Goal: Information Seeking & Learning: Learn about a topic

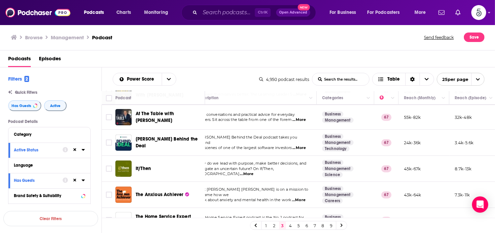
scroll to position [131, 14]
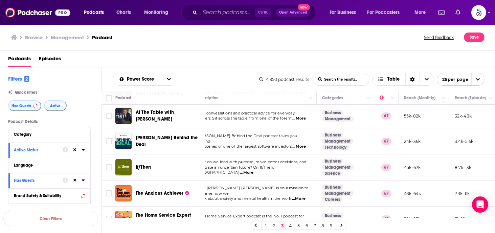
click at [254, 170] on span "...More" at bounding box center [247, 172] width 14 height 5
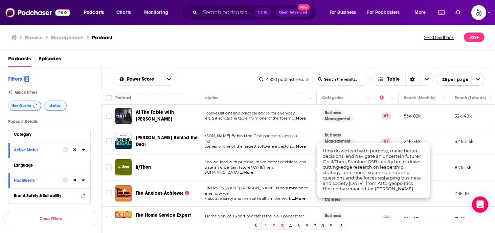
click at [254, 170] on span "...More" at bounding box center [247, 172] width 14 height 5
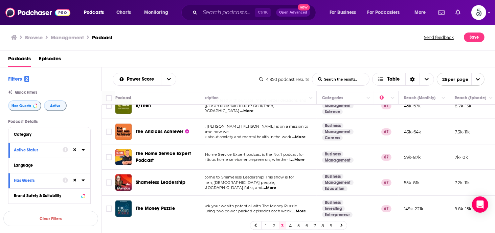
scroll to position [199, 14]
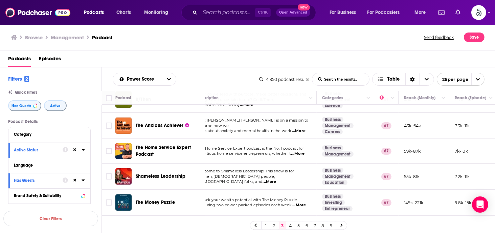
click at [276, 179] on span "...More" at bounding box center [270, 181] width 14 height 5
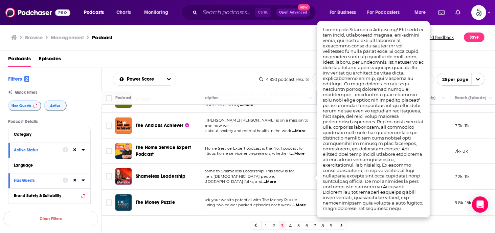
click at [276, 179] on span "...More" at bounding box center [270, 181] width 14 height 5
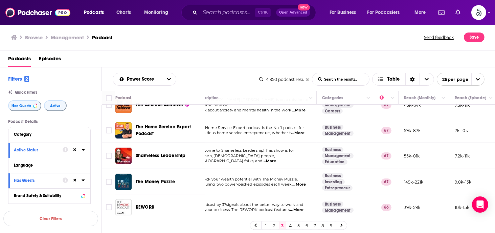
scroll to position [226, 14]
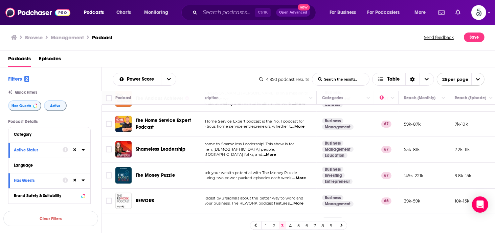
click at [302, 202] on span "...More" at bounding box center [297, 203] width 14 height 5
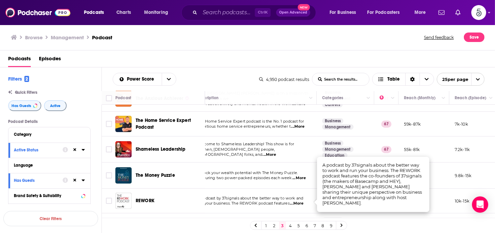
click at [302, 202] on span "...More" at bounding box center [297, 203] width 14 height 5
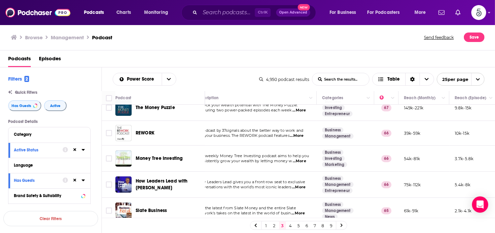
scroll to position [308, 14]
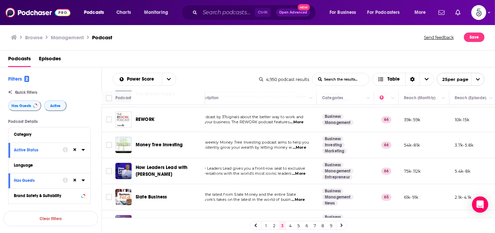
click at [300, 197] on span "...More" at bounding box center [299, 199] width 14 height 5
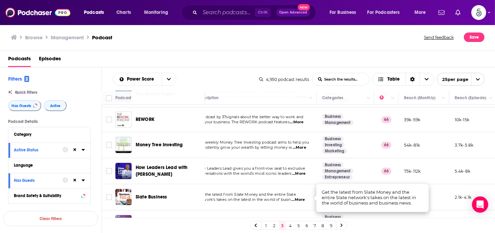
click at [300, 197] on span "...More" at bounding box center [299, 199] width 14 height 5
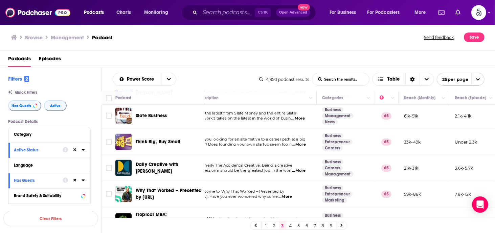
scroll to position [402, 14]
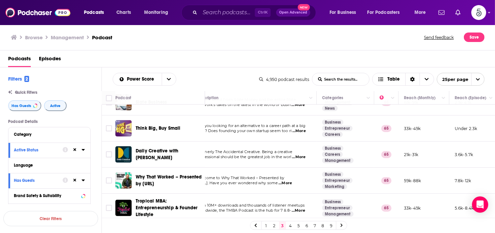
click at [292, 181] on span "...More" at bounding box center [286, 183] width 14 height 5
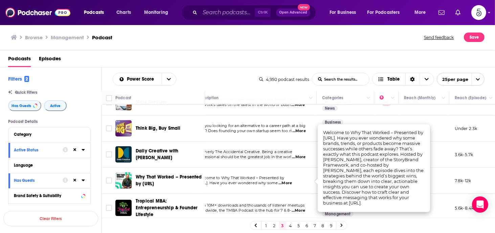
click at [292, 181] on span "...More" at bounding box center [286, 183] width 14 height 5
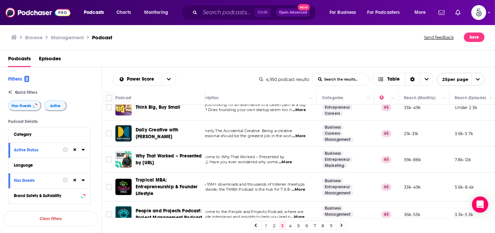
scroll to position [429, 14]
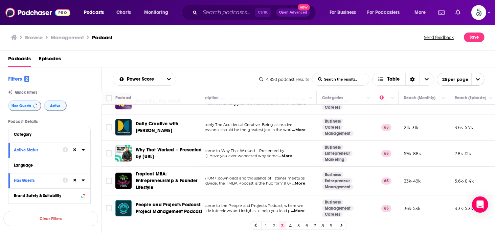
click at [299, 182] on span "...More" at bounding box center [299, 183] width 14 height 5
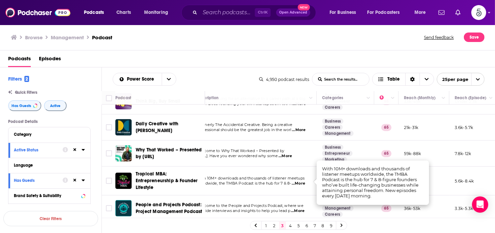
click at [299, 182] on span "...More" at bounding box center [299, 183] width 14 height 5
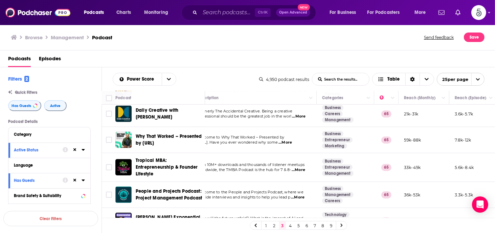
scroll to position [457, 14]
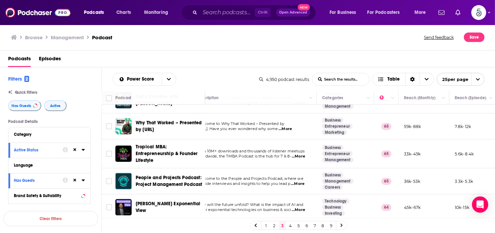
click at [299, 181] on span "...More" at bounding box center [298, 183] width 14 height 5
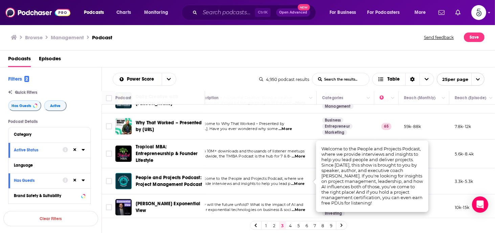
click at [299, 181] on span "...More" at bounding box center [298, 183] width 14 height 5
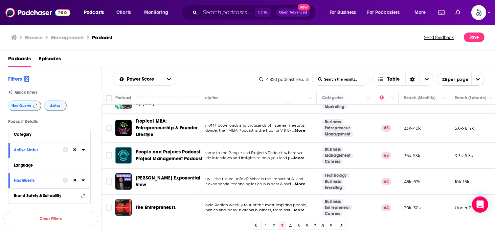
scroll to position [479, 14]
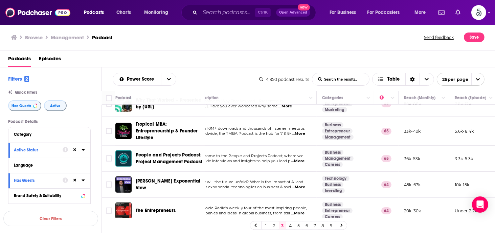
click at [301, 185] on span "...More" at bounding box center [299, 187] width 14 height 5
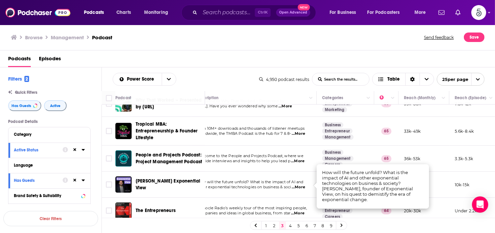
click at [301, 185] on span "...More" at bounding box center [299, 187] width 14 height 5
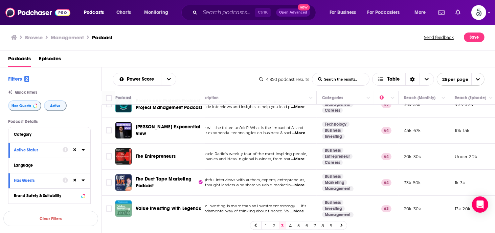
scroll to position [539, 14]
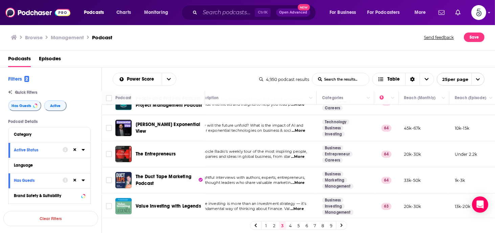
click at [290, 224] on link "4" at bounding box center [291, 225] width 7 height 8
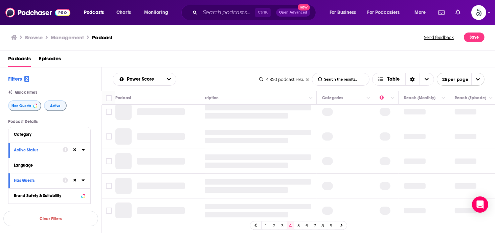
scroll to position [0, 14]
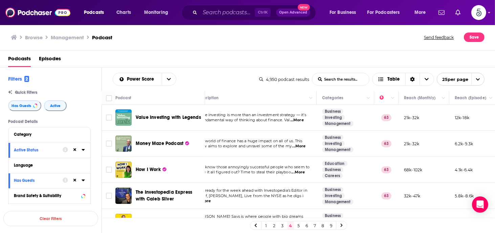
click at [301, 172] on span "...More" at bounding box center [299, 172] width 14 height 5
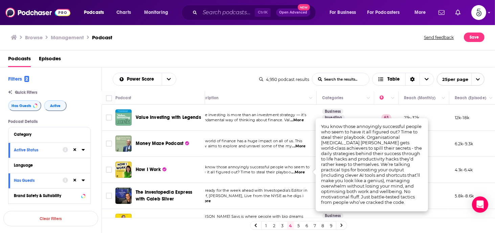
click at [299, 172] on span "...More" at bounding box center [299, 172] width 14 height 5
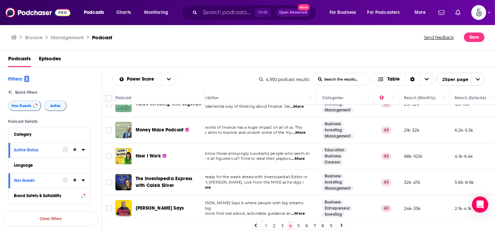
scroll to position [27, 14]
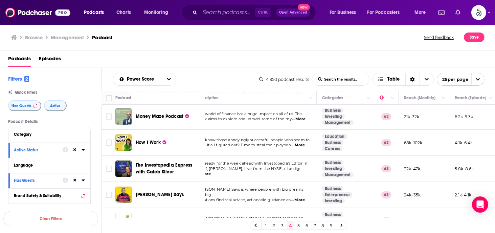
click at [300, 197] on span "...More" at bounding box center [299, 199] width 14 height 5
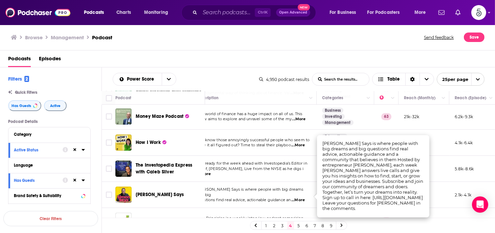
click at [305, 197] on span "...More" at bounding box center [299, 199] width 14 height 5
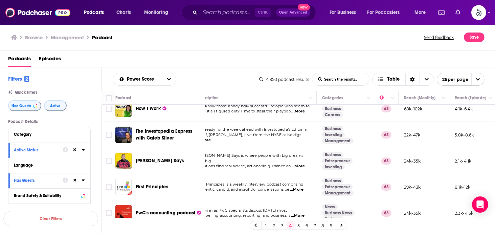
scroll to position [68, 14]
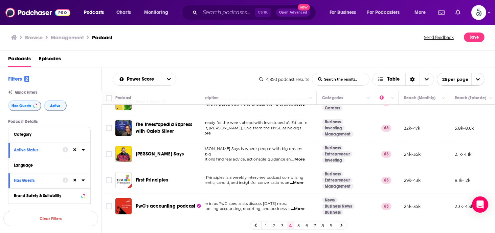
click at [301, 182] on span "...More" at bounding box center [297, 182] width 14 height 5
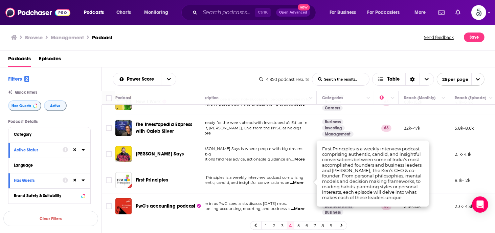
click at [299, 183] on span "...More" at bounding box center [297, 182] width 14 height 5
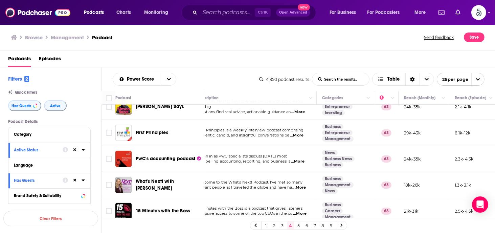
scroll to position [122, 14]
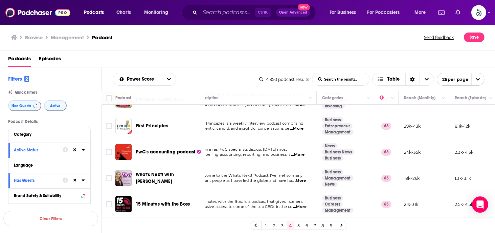
click at [300, 179] on span "...More" at bounding box center [300, 180] width 14 height 5
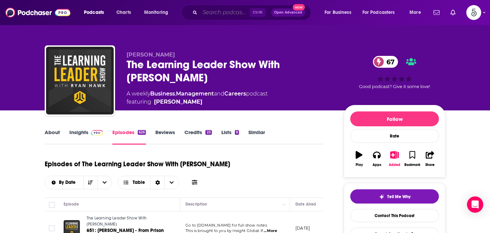
click at [222, 15] on input "Search podcasts, credits, & more..." at bounding box center [225, 12] width 50 height 11
click at [222, 13] on input "Search podcasts, credits, & more..." at bounding box center [225, 12] width 50 height 11
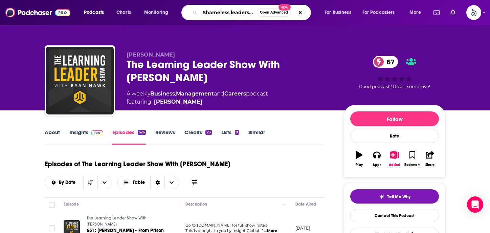
type input "Shameless leadership"
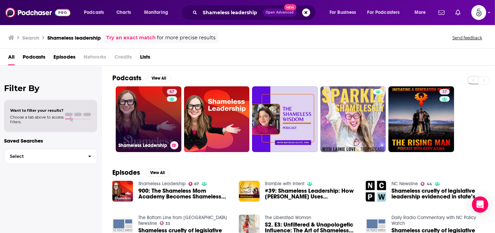
click at [142, 117] on link "67 Shameless Leadership" at bounding box center [149, 119] width 66 height 66
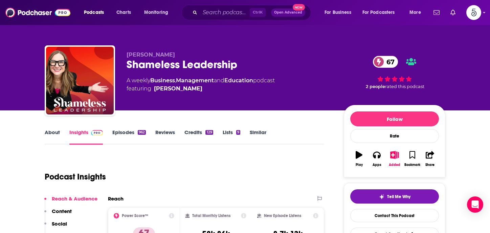
click at [122, 132] on link "Episodes 962" at bounding box center [129, 137] width 34 height 16
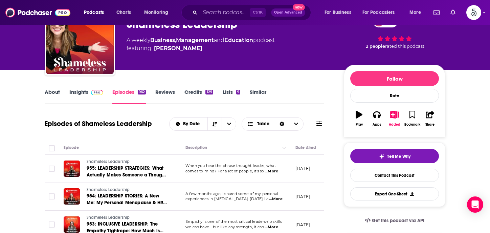
scroll to position [70, 0]
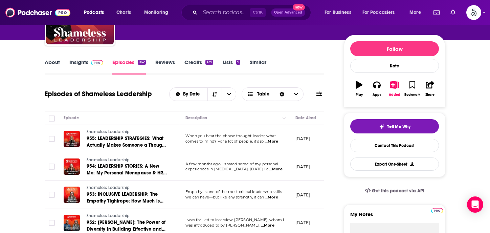
click at [273, 142] on span "...More" at bounding box center [272, 141] width 14 height 5
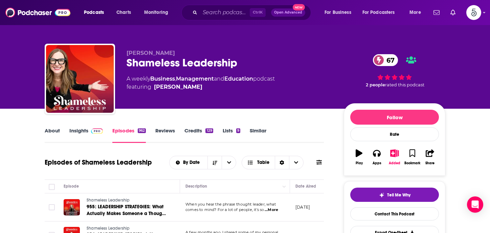
scroll to position [0, 0]
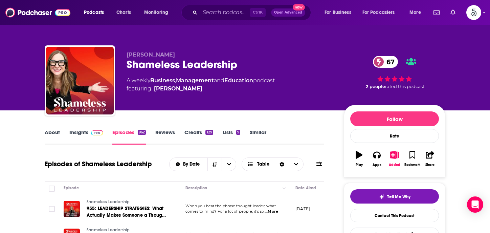
click at [78, 132] on link "Insights" at bounding box center [86, 137] width 34 height 16
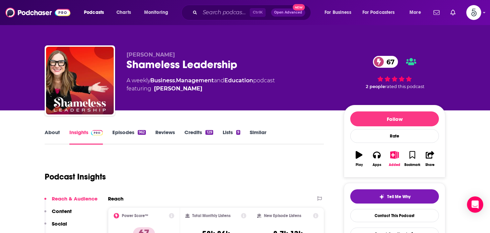
scroll to position [64, 0]
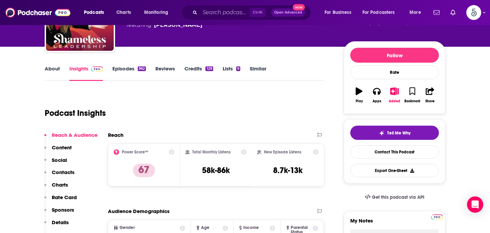
click at [61, 170] on p "Contacts" at bounding box center [63, 172] width 23 height 6
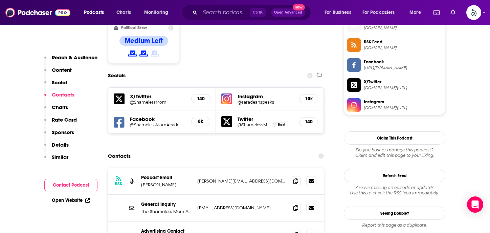
scroll to position [581, 0]
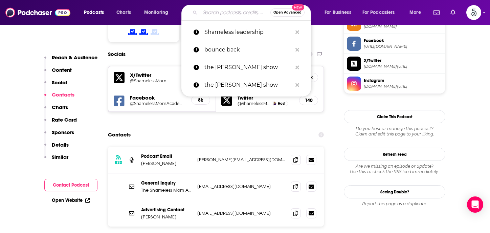
click at [214, 13] on input "Search podcasts, credits, & more..." at bounding box center [235, 12] width 70 height 11
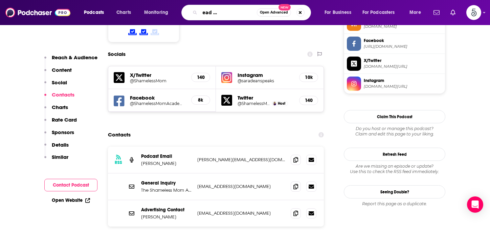
type input "How leaders lead with [PERSON_NAME]"
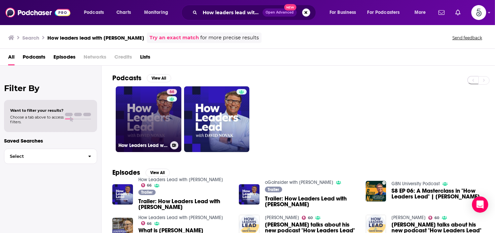
click at [135, 118] on link "66 How Leaders Lead with [PERSON_NAME]" at bounding box center [149, 119] width 66 height 66
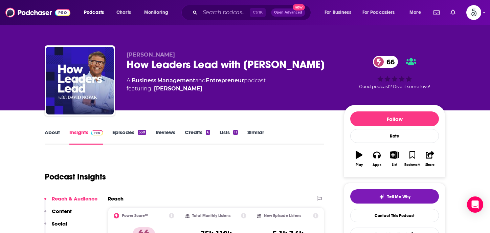
click at [125, 130] on link "Episodes 530" at bounding box center [129, 137] width 34 height 16
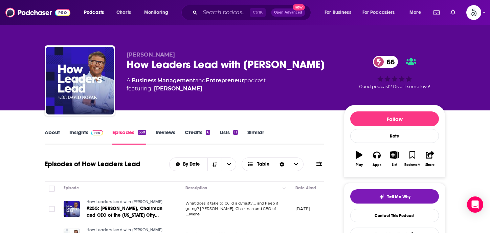
click at [78, 131] on link "Insights" at bounding box center [86, 137] width 34 height 16
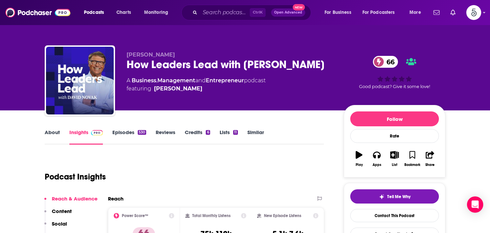
scroll to position [90, 0]
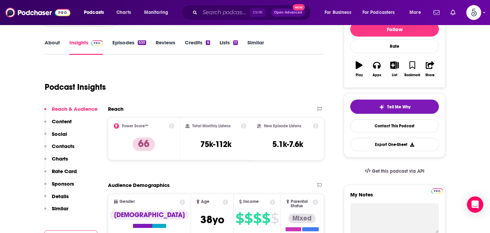
click at [66, 144] on p "Contacts" at bounding box center [63, 146] width 23 height 6
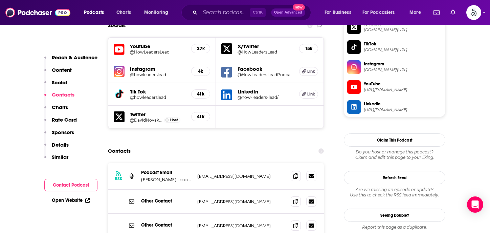
scroll to position [627, 0]
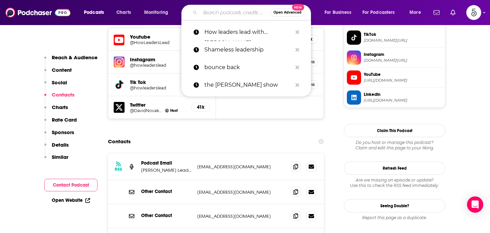
click at [210, 14] on input "Search podcasts, credits, & more..." at bounding box center [235, 12] width 70 height 11
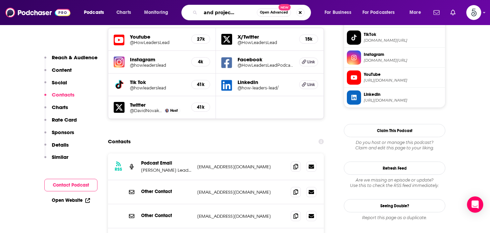
type input "People and projects podcast"
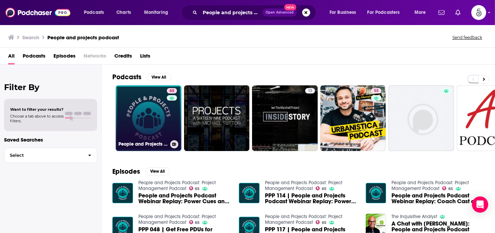
click at [144, 111] on link "65 People and Projects Podcast: Project Management Podcast" at bounding box center [149, 118] width 66 height 66
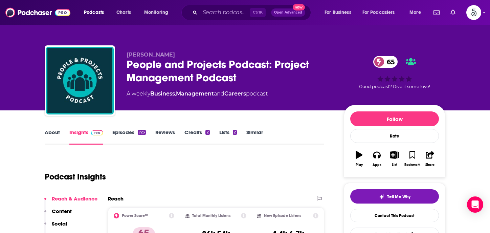
click at [122, 131] on link "Episodes 723" at bounding box center [129, 137] width 34 height 16
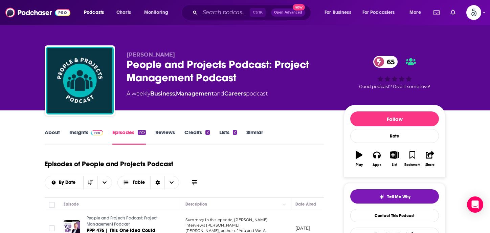
click at [78, 132] on link "Insights" at bounding box center [86, 137] width 34 height 16
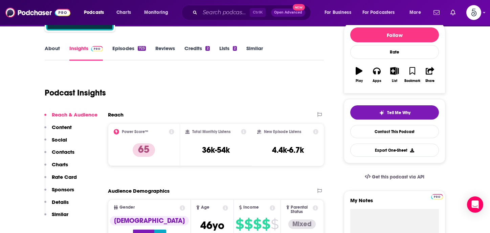
scroll to position [89, 0]
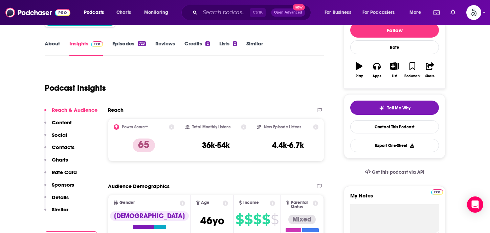
click at [66, 146] on p "Contacts" at bounding box center [63, 147] width 23 height 6
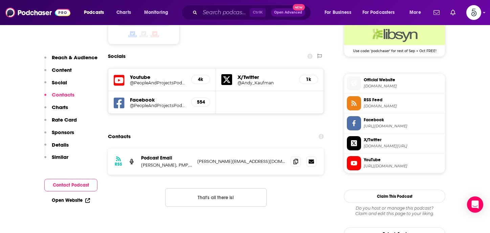
scroll to position [566, 0]
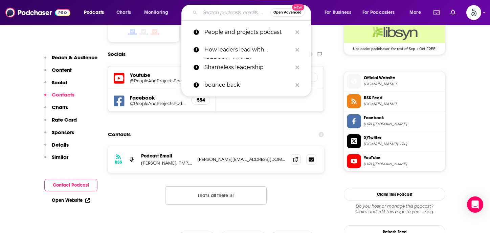
click at [218, 11] on input "Search podcasts, credits, & more..." at bounding box center [235, 12] width 70 height 11
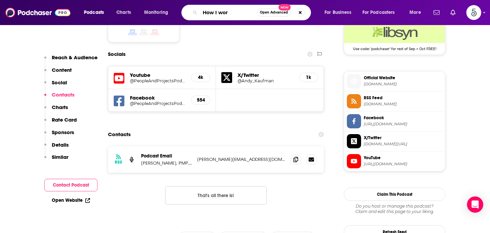
type input "How I work"
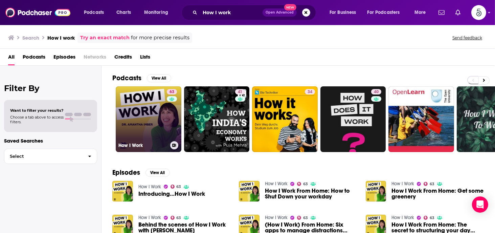
click at [149, 116] on link "63 How I Work" at bounding box center [149, 119] width 66 height 66
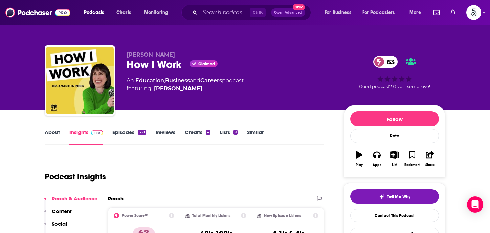
click at [123, 132] on link "Episodes 650" at bounding box center [129, 137] width 34 height 16
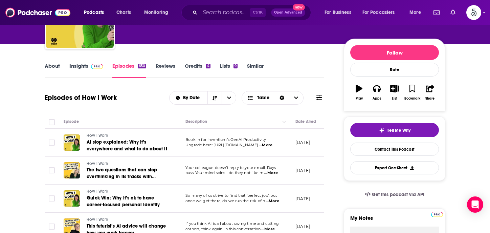
scroll to position [86, 0]
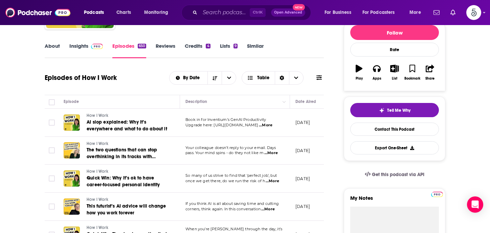
click at [271, 210] on span "...More" at bounding box center [268, 209] width 14 height 5
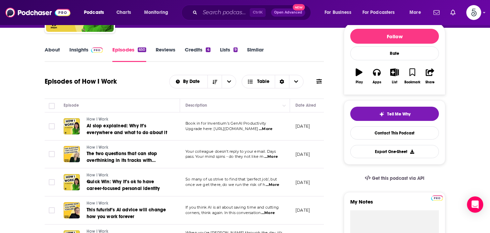
scroll to position [0, 0]
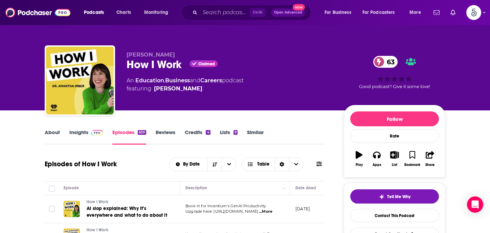
click at [77, 133] on link "Insights" at bounding box center [86, 137] width 34 height 16
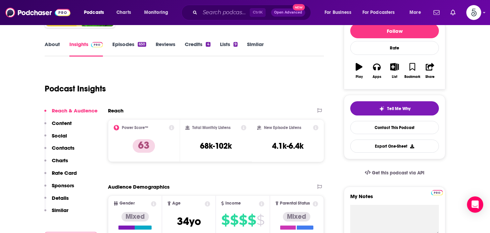
scroll to position [93, 0]
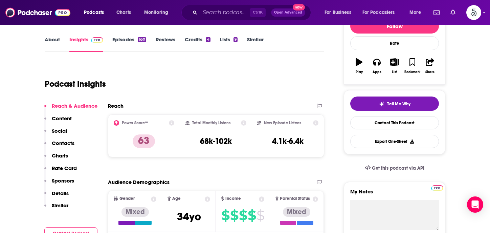
click at [55, 143] on p "Contacts" at bounding box center [63, 143] width 23 height 6
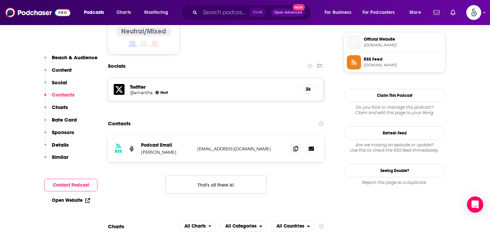
scroll to position [543, 0]
click at [209, 14] on input "Search podcasts, credits, & more..." at bounding box center [225, 12] width 50 height 11
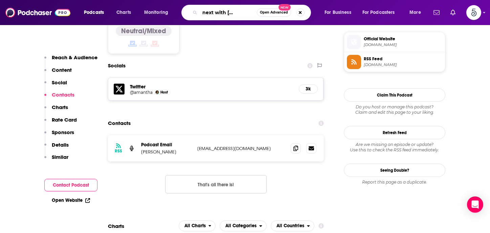
type input "What's next with [PERSON_NAME]"
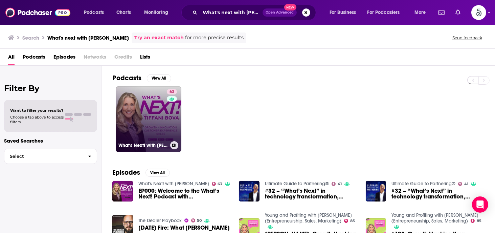
click at [157, 112] on link "63 What's Next! with [PERSON_NAME]" at bounding box center [149, 119] width 66 height 66
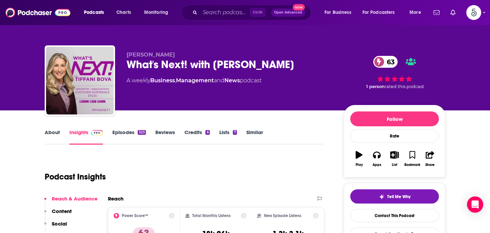
click at [121, 131] on link "Episodes 323" at bounding box center [129, 137] width 34 height 16
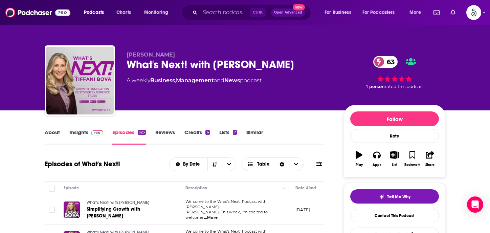
click at [79, 131] on link "Insights" at bounding box center [86, 137] width 34 height 16
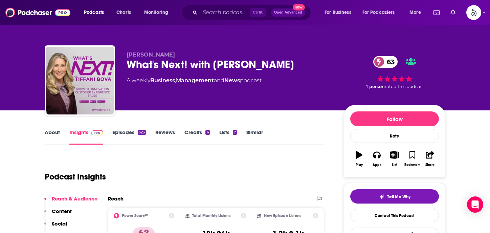
scroll to position [78, 0]
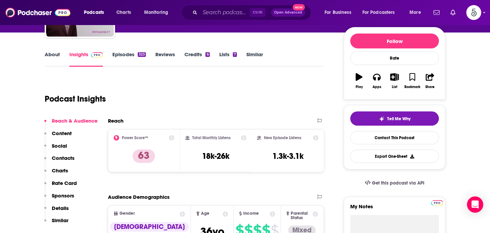
click at [64, 155] on p "Contacts" at bounding box center [63, 158] width 23 height 6
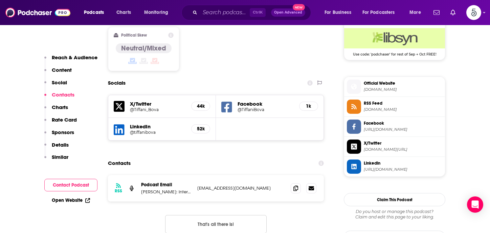
scroll to position [589, 0]
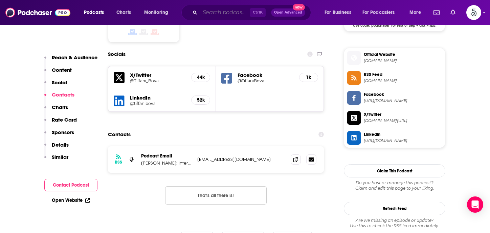
click at [234, 14] on input "Search podcasts, credits, & more..." at bounding box center [225, 12] width 50 height 11
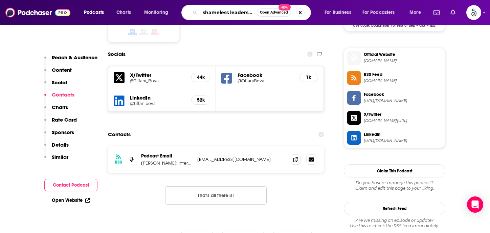
type input "shameless leadership"
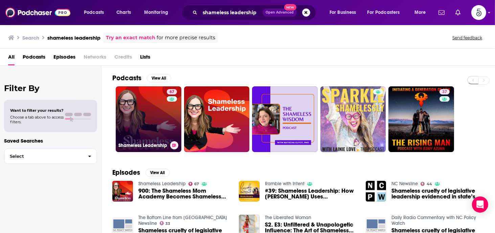
click at [153, 111] on link "67 Shameless Leadership" at bounding box center [149, 119] width 66 height 66
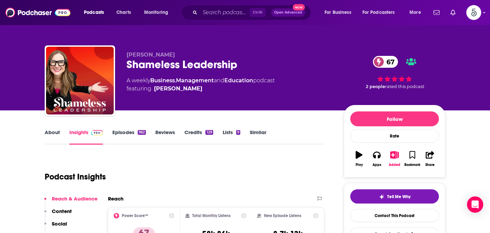
click at [51, 133] on link "About" at bounding box center [52, 137] width 15 height 16
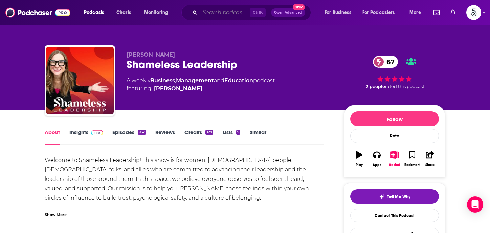
click at [211, 14] on input "Search podcasts, credits, & more..." at bounding box center [225, 12] width 50 height 11
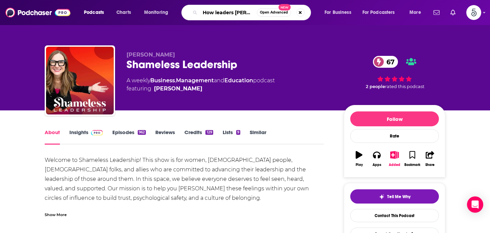
type input "How leaders lead"
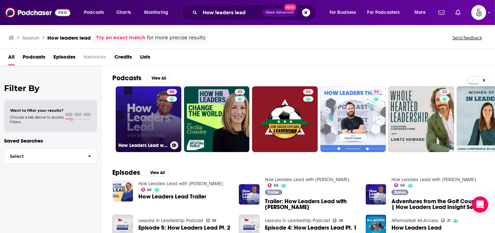
click at [149, 111] on link "66 How Leaders Lead with [PERSON_NAME]" at bounding box center [149, 119] width 66 height 66
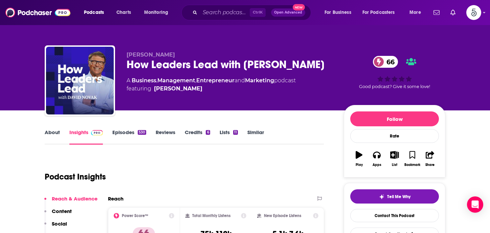
drag, startPoint x: 79, startPoint y: 131, endPoint x: 408, endPoint y: 81, distance: 332.7
click at [79, 131] on link "Insights" at bounding box center [86, 137] width 34 height 16
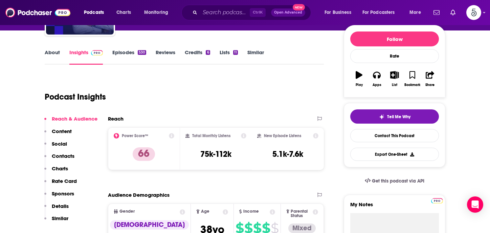
click at [57, 153] on p "Contacts" at bounding box center [63, 156] width 23 height 6
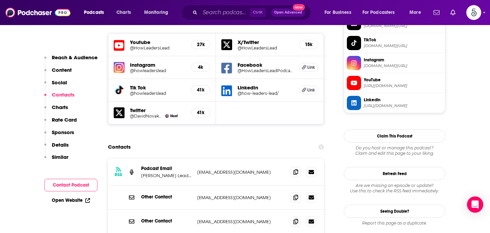
scroll to position [627, 0]
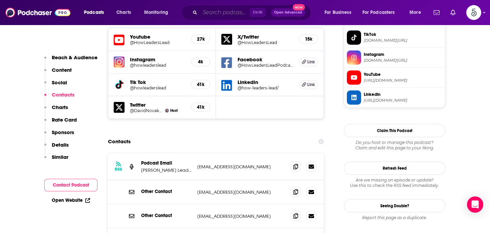
click at [224, 13] on input "Search podcasts, credits, & more..." at bounding box center [225, 12] width 50 height 11
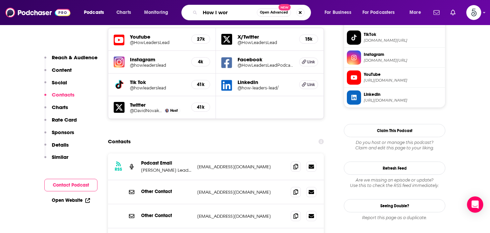
type input "How I work"
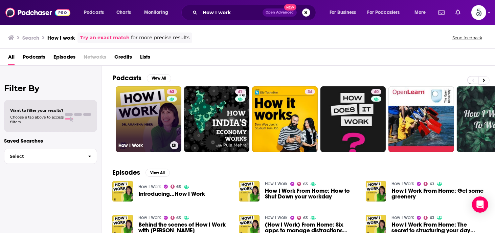
click at [146, 112] on link "63 How I Work" at bounding box center [149, 119] width 66 height 66
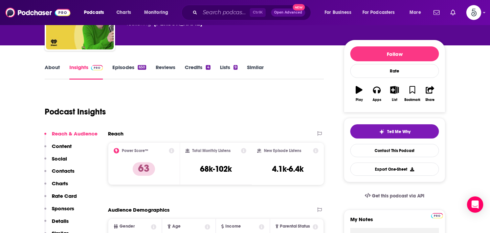
scroll to position [70, 0]
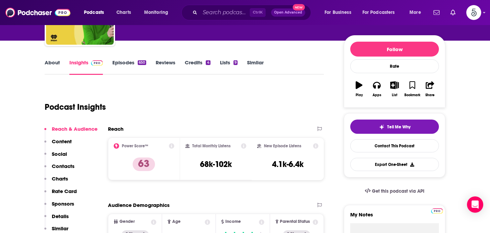
click at [59, 165] on p "Contacts" at bounding box center [63, 166] width 23 height 6
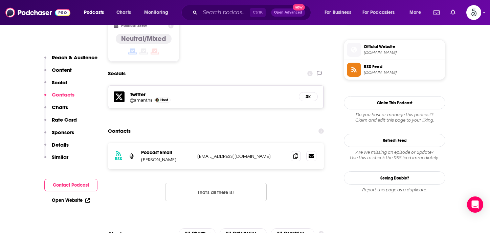
scroll to position [543, 0]
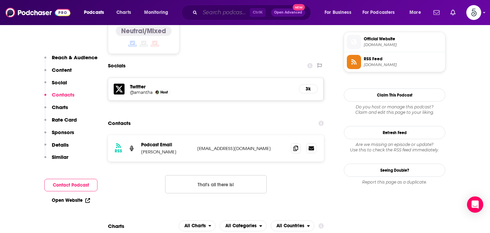
click at [216, 13] on input "Search podcasts, credits, & more..." at bounding box center [225, 12] width 50 height 11
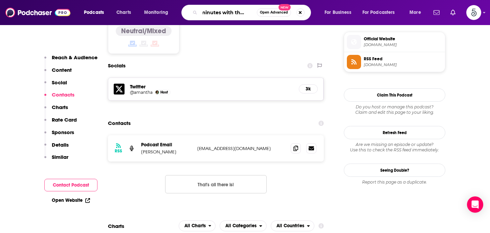
type input "15 minutes with the boss"
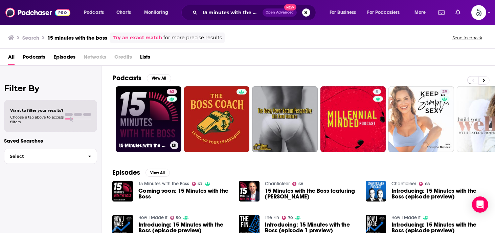
click at [153, 118] on link "63 15 Minutes with the Boss" at bounding box center [149, 119] width 66 height 66
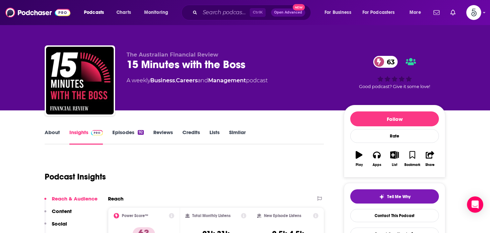
click at [51, 131] on link "About" at bounding box center [52, 137] width 15 height 16
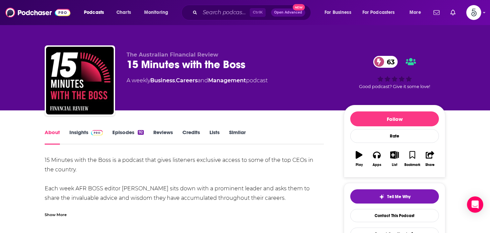
click at [77, 132] on link "Insights" at bounding box center [86, 137] width 34 height 16
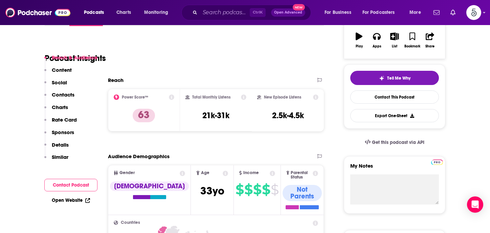
scroll to position [128, 0]
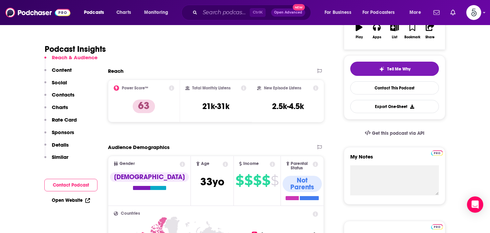
click at [65, 93] on p "Contacts" at bounding box center [63, 94] width 23 height 6
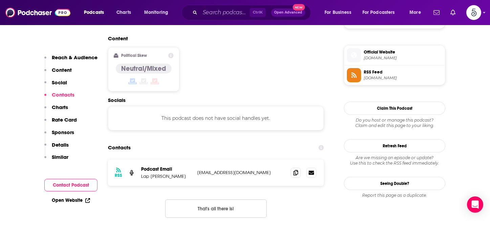
scroll to position [545, 0]
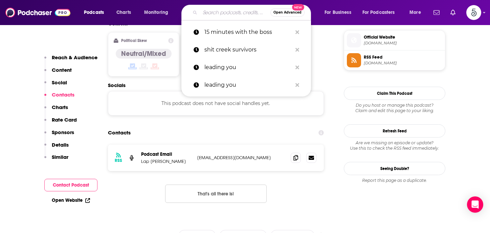
click at [233, 14] on input "Search podcasts, credits, & more..." at bounding box center [235, 12] width 70 height 11
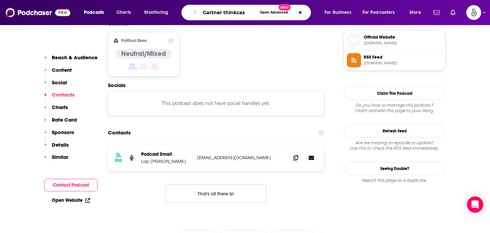
type input "Gartner thinkcast"
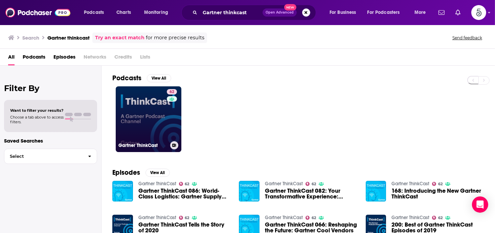
click at [142, 125] on link "62 Gartner ThinkCast" at bounding box center [149, 119] width 66 height 66
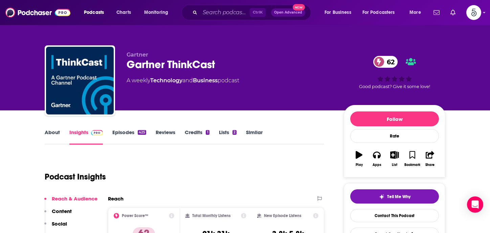
click at [121, 133] on link "Episodes 425" at bounding box center [129, 137] width 34 height 16
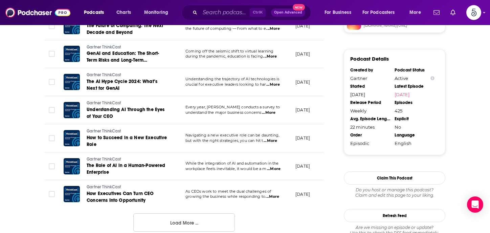
scroll to position [693, 0]
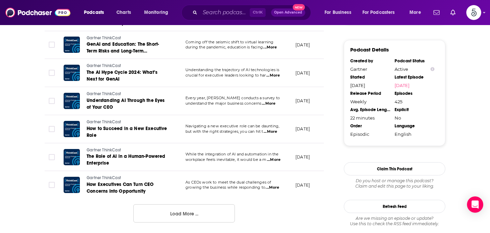
click at [275, 185] on span "...More" at bounding box center [273, 187] width 14 height 5
click at [239, 10] on input "Search podcasts, credits, & more..." at bounding box center [225, 12] width 50 height 11
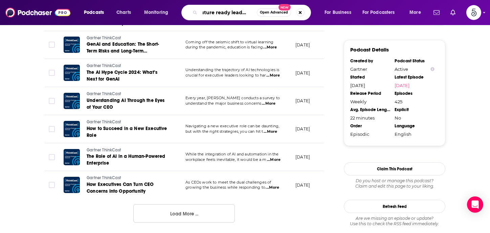
type input "Future ready leadership"
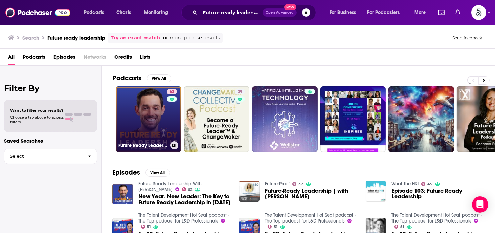
click at [142, 119] on link "62 Future Ready Leadership With [PERSON_NAME]" at bounding box center [149, 119] width 66 height 66
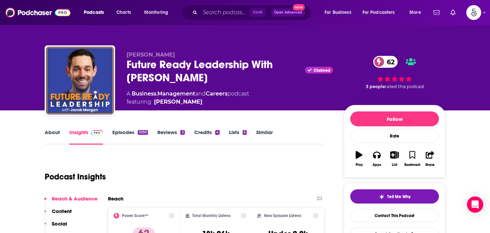
click at [123, 132] on link "Episodes 1050" at bounding box center [130, 137] width 36 height 16
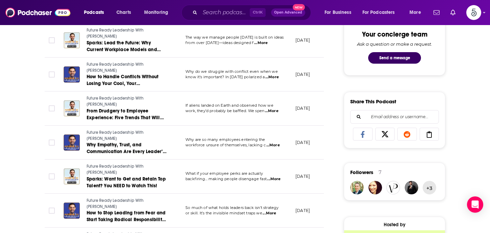
scroll to position [382, 0]
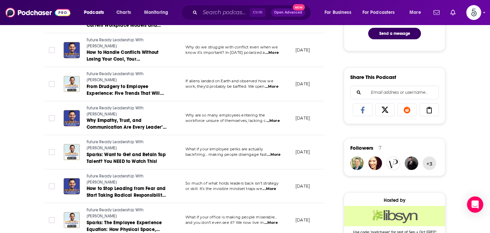
click at [272, 188] on span "...More" at bounding box center [270, 188] width 14 height 5
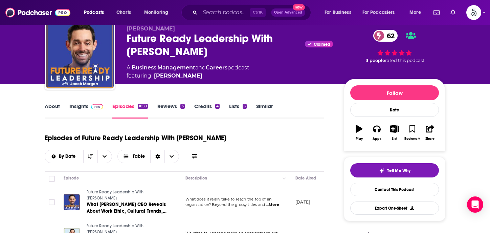
scroll to position [0, 0]
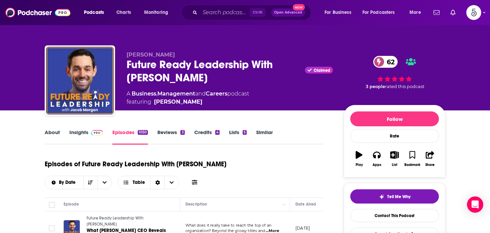
click at [77, 132] on link "Insights" at bounding box center [86, 137] width 34 height 16
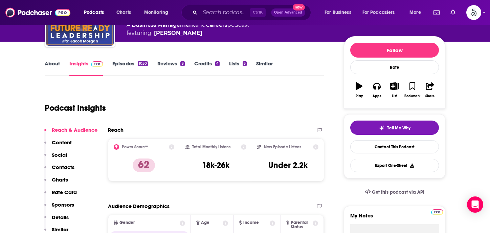
scroll to position [79, 0]
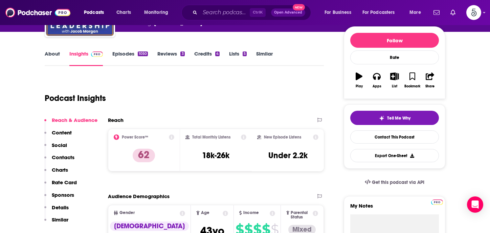
click at [61, 156] on p "Contacts" at bounding box center [63, 157] width 23 height 6
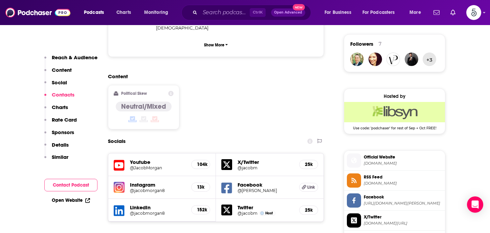
scroll to position [589, 0]
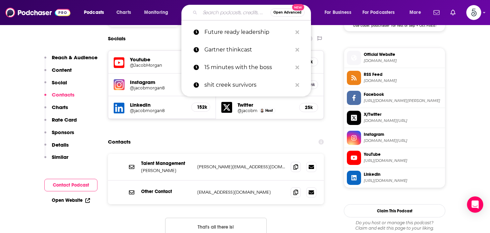
click at [215, 10] on input "Search podcasts, credits, & more..." at bounding box center [235, 12] width 70 height 11
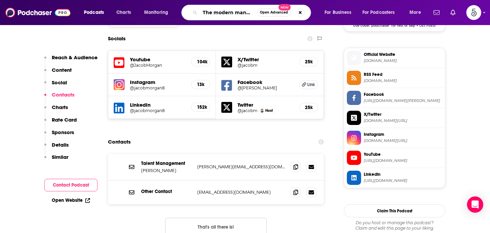
type input "The modern manager"
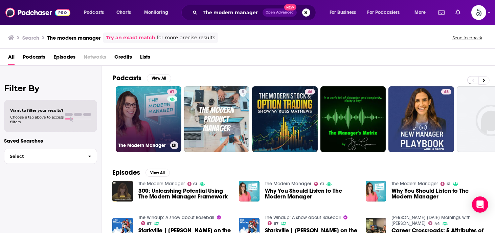
click at [157, 119] on link "61 The Modern Manager" at bounding box center [149, 119] width 66 height 66
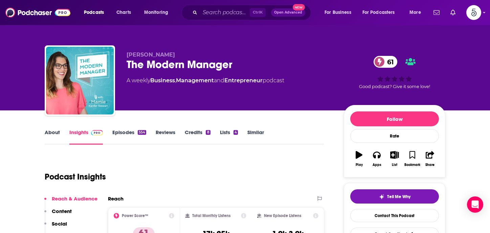
click at [121, 134] on link "Episodes 554" at bounding box center [129, 137] width 34 height 16
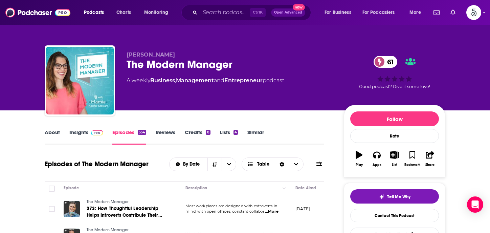
click at [77, 131] on link "Insights" at bounding box center [86, 137] width 34 height 16
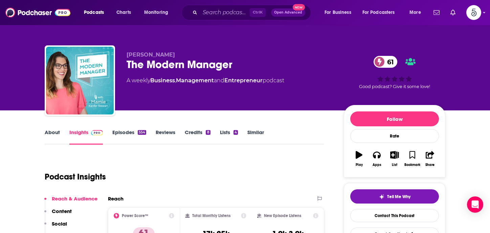
scroll to position [73, 0]
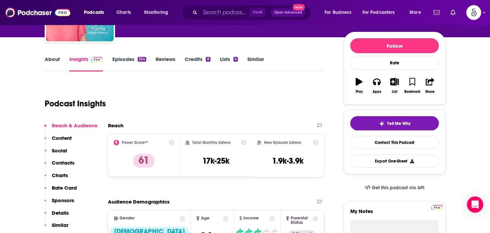
click at [60, 161] on p "Contacts" at bounding box center [63, 163] width 23 height 6
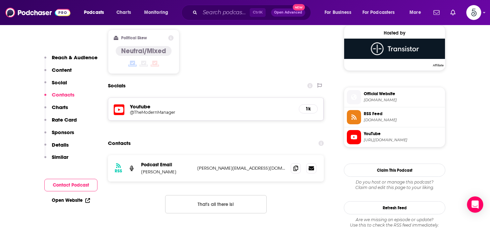
scroll to position [550, 0]
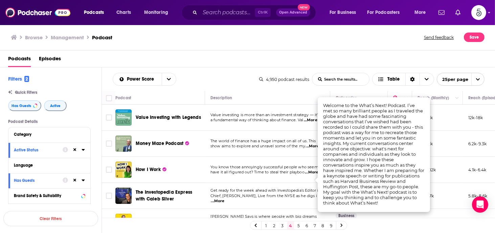
scroll to position [122, 14]
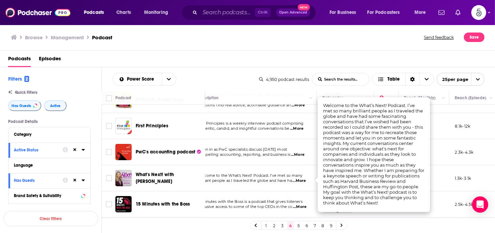
click at [305, 179] on span "...More" at bounding box center [300, 180] width 14 height 5
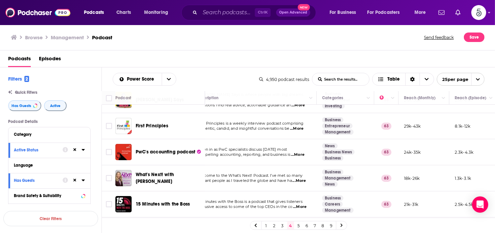
click at [301, 206] on span "...More" at bounding box center [300, 206] width 14 height 5
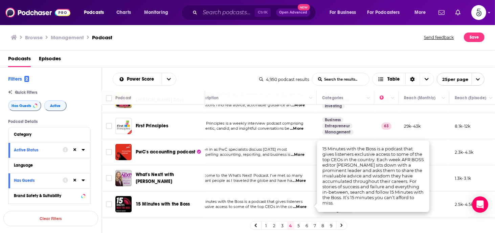
click at [301, 206] on span "...More" at bounding box center [300, 206] width 14 height 5
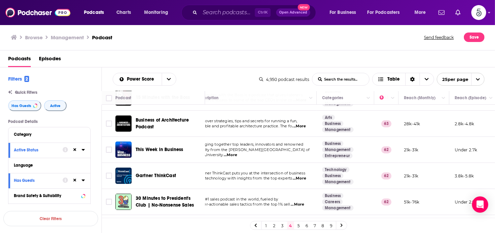
scroll to position [238, 14]
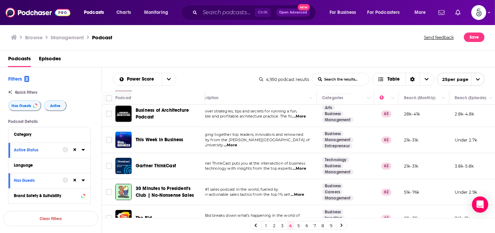
click at [302, 168] on span "...More" at bounding box center [300, 168] width 14 height 5
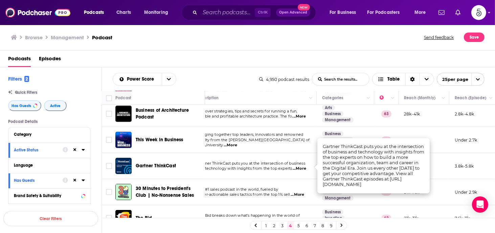
click at [302, 168] on span "...More" at bounding box center [300, 168] width 14 height 5
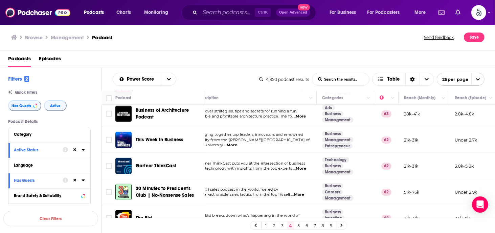
scroll to position [274, 14]
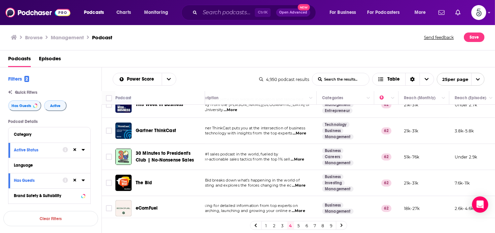
click at [300, 184] on span "...More" at bounding box center [299, 185] width 14 height 5
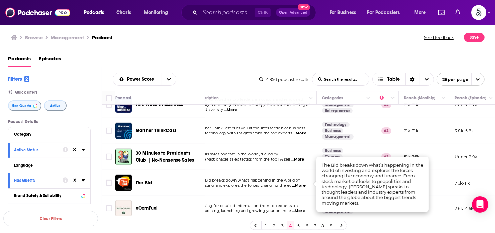
click at [300, 184] on span "...More" at bounding box center [299, 185] width 14 height 5
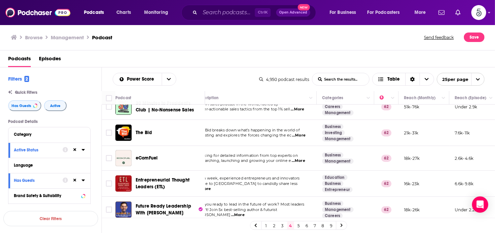
scroll to position [328, 14]
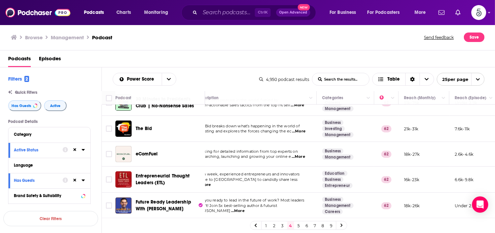
click at [211, 182] on span "...More" at bounding box center [205, 184] width 14 height 5
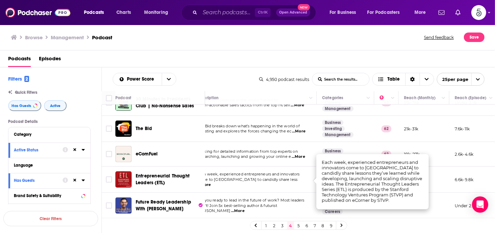
click at [211, 182] on span "...More" at bounding box center [205, 184] width 14 height 5
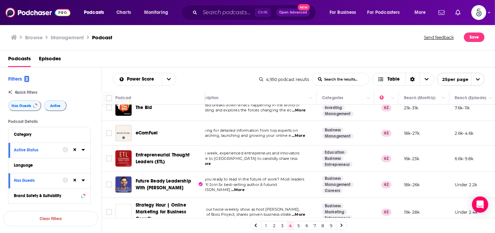
scroll to position [355, 14]
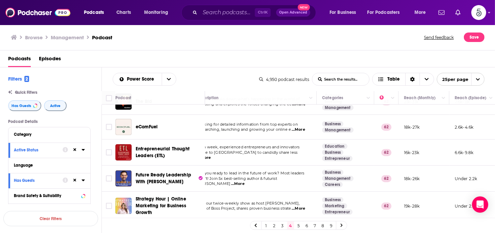
click at [245, 181] on span "...More" at bounding box center [238, 183] width 14 height 5
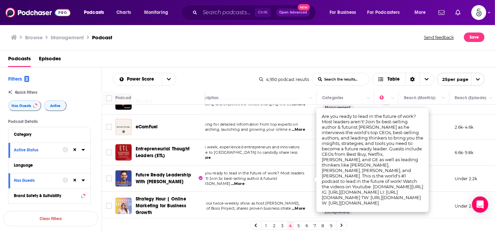
click at [245, 181] on span "...More" at bounding box center [238, 183] width 14 height 5
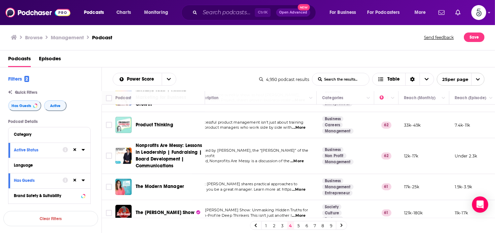
scroll to position [477, 14]
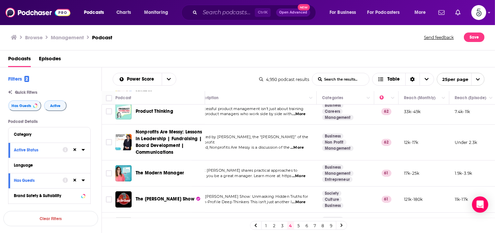
click at [302, 173] on span "...More" at bounding box center [299, 175] width 14 height 5
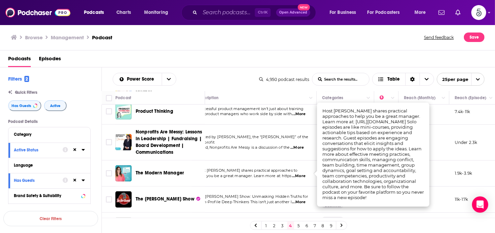
click at [302, 173] on span "...More" at bounding box center [299, 175] width 14 height 5
